Goal: Book appointment/travel/reservation

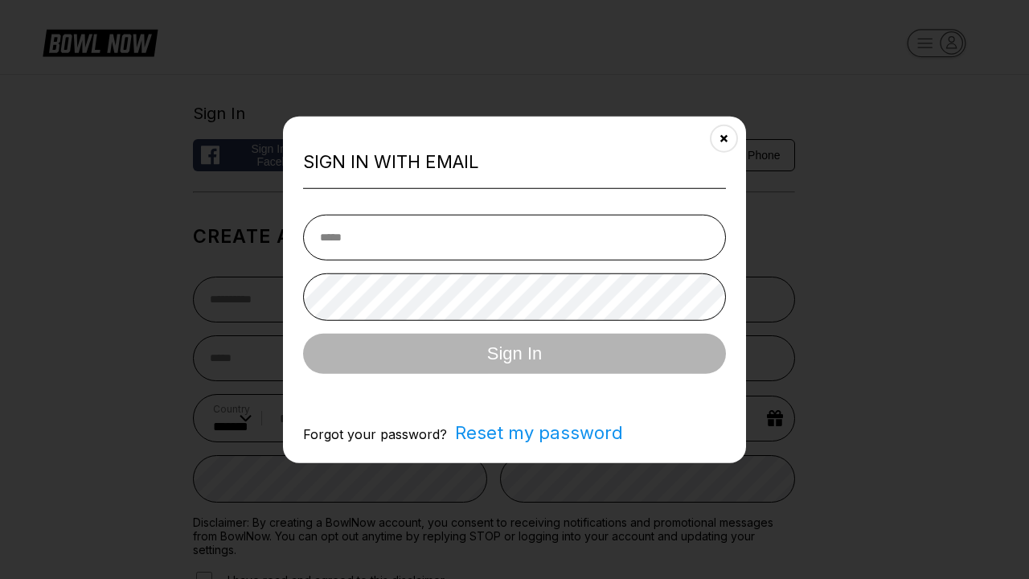
select select "**"
type input "**********"
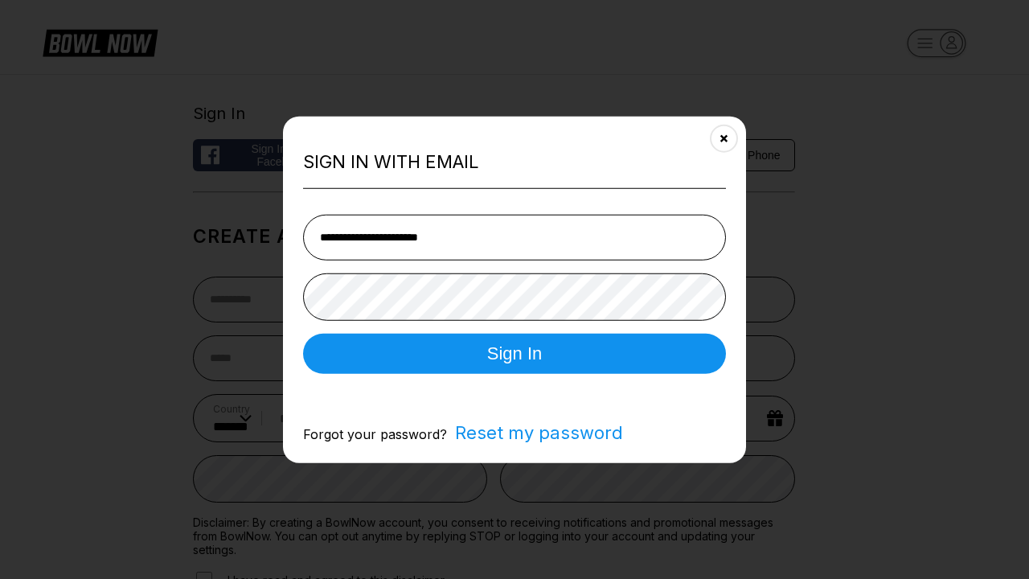
click at [514, 354] on button "Sign In" at bounding box center [514, 353] width 423 height 40
